Goal: Information Seeking & Learning: Learn about a topic

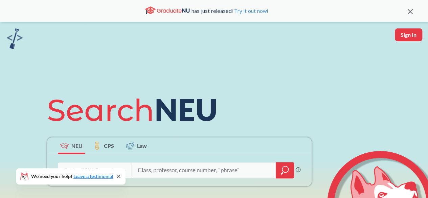
scroll to position [68, 0]
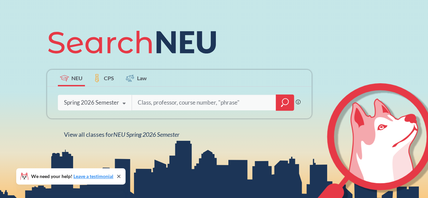
click at [147, 104] on input "search" at bounding box center [204, 102] width 134 height 14
type input "FINA"
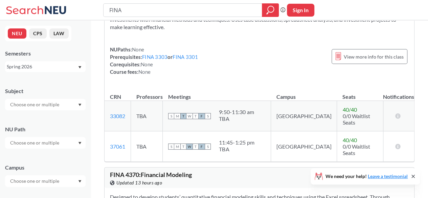
scroll to position [220, 0]
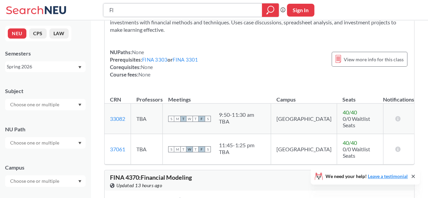
type input "F"
paste input "FINA 4340"
type input "FINA 4340"
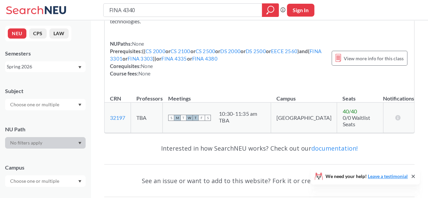
scroll to position [68, 0]
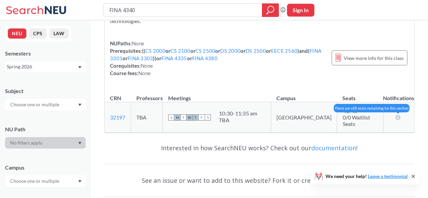
click at [398, 114] on icon at bounding box center [398, 116] width 6 height 5
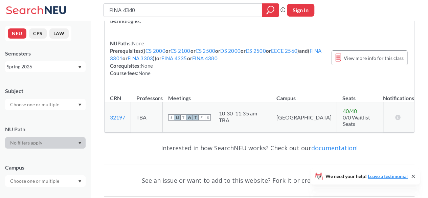
click at [413, 175] on icon at bounding box center [412, 176] width 3 height 3
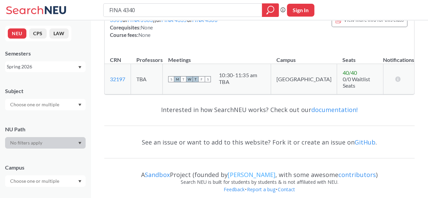
click at [256, 172] on link "[PERSON_NAME]" at bounding box center [252, 174] width 48 height 8
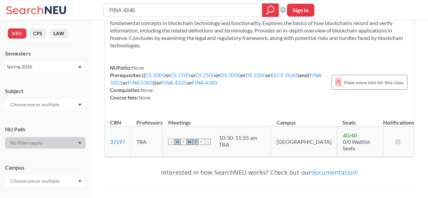
scroll to position [0, 0]
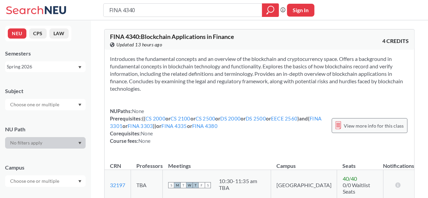
click at [366, 124] on span "View more info for this class" at bounding box center [373, 125] width 60 height 8
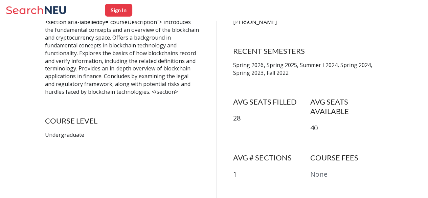
scroll to position [135, 0]
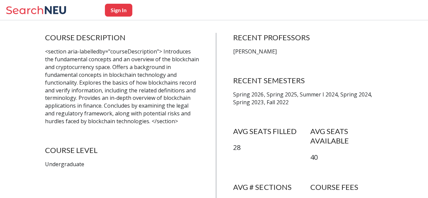
click at [250, 135] on h4 "AVG SEATS FILLED" at bounding box center [271, 130] width 77 height 9
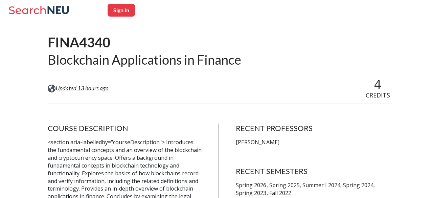
scroll to position [0, 0]
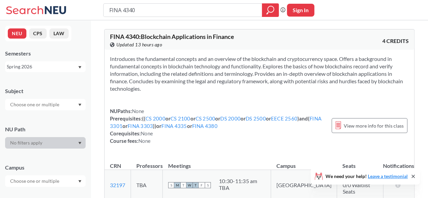
drag, startPoint x: 144, startPoint y: 10, endPoint x: 28, endPoint y: 13, distance: 115.7
click at [28, 13] on div "FINA 4340 Phrase search guarantees the exact search appears in the results. Ex.…" at bounding box center [214, 10] width 428 height 20
type input "FINA 4460"
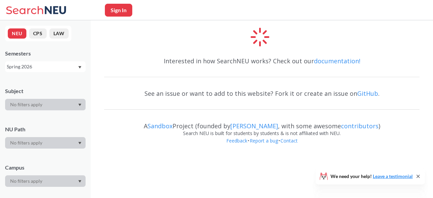
click at [239, 85] on div "See an issue or want to add to this website? Fork it or create an issue on GitH…" at bounding box center [261, 94] width 315 height 20
